Goal: Task Accomplishment & Management: Manage account settings

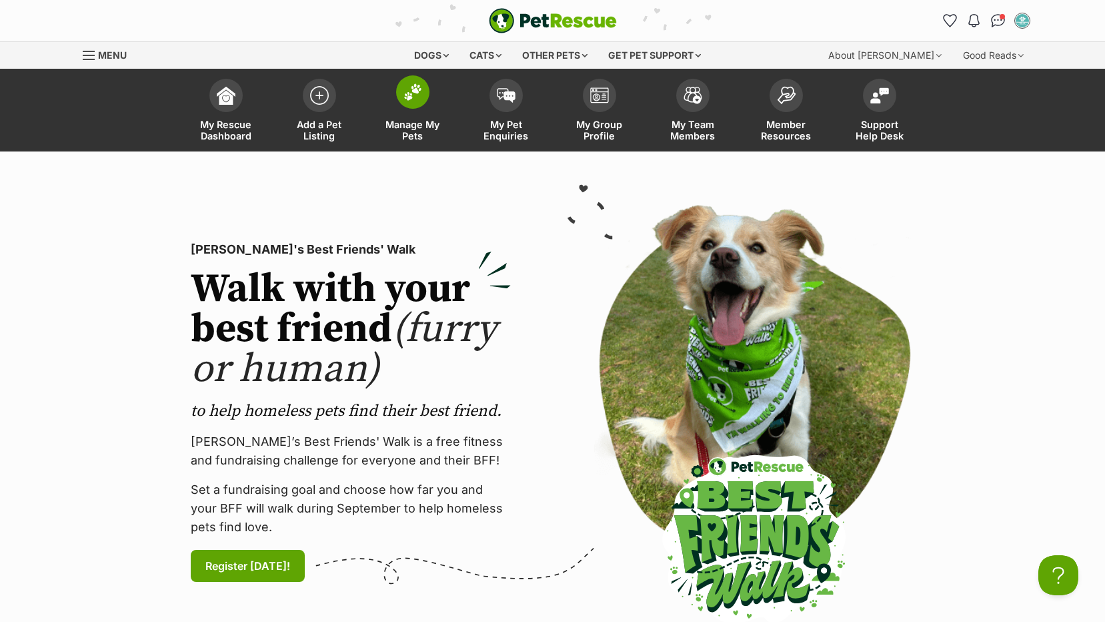
click at [406, 121] on span "Manage My Pets" at bounding box center [413, 130] width 60 height 23
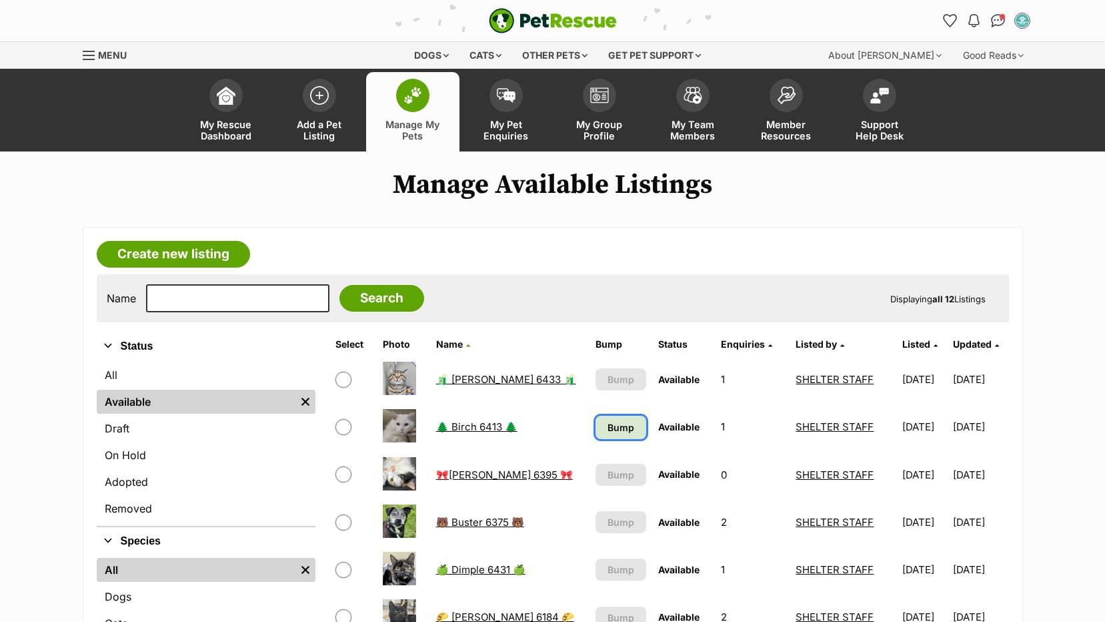
click at [608, 425] on span "Bump" at bounding box center [621, 427] width 27 height 14
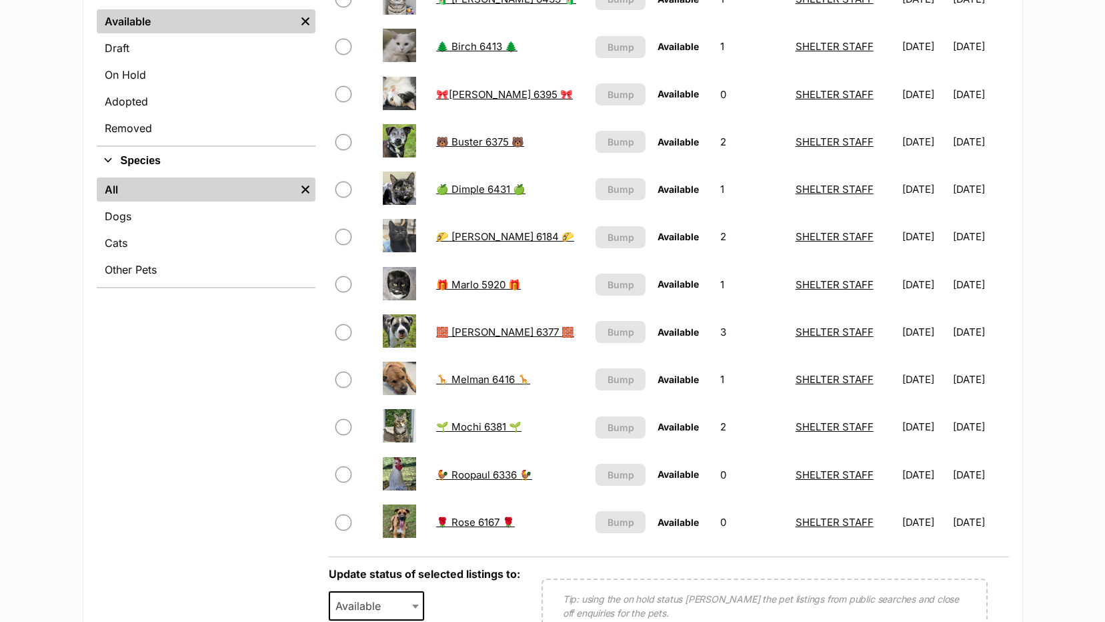
scroll to position [200, 0]
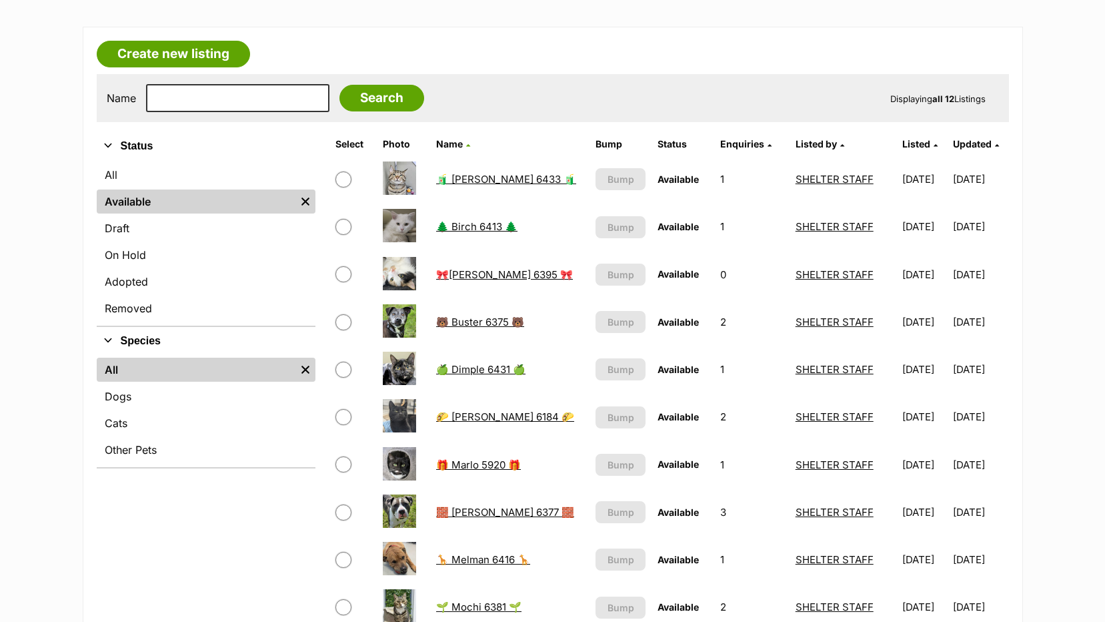
click at [51, 562] on main "Manage Available Listings Create new listing Name Search Displaying all 12 List…" at bounding box center [552, 438] width 1105 height 939
